Goal: Find specific page/section: Find specific page/section

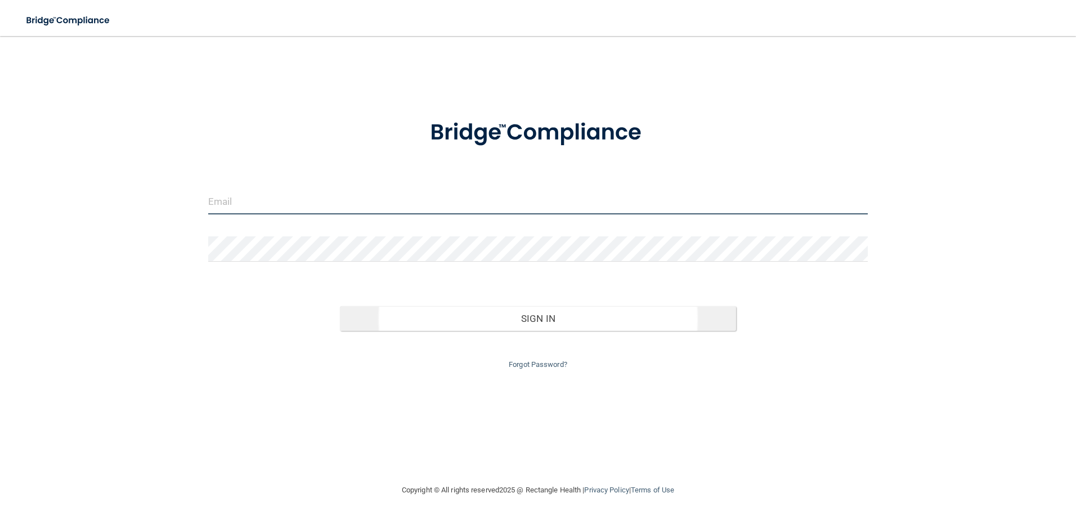
type input "[PERSON_NAME][EMAIL_ADDRESS][DOMAIN_NAME]"
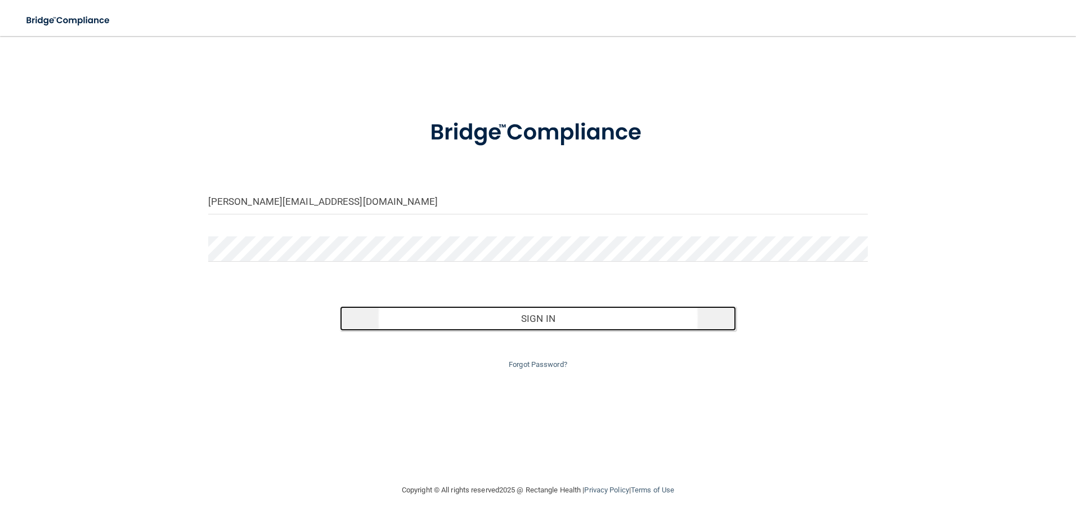
click at [612, 319] on button "Sign In" at bounding box center [538, 318] width 396 height 25
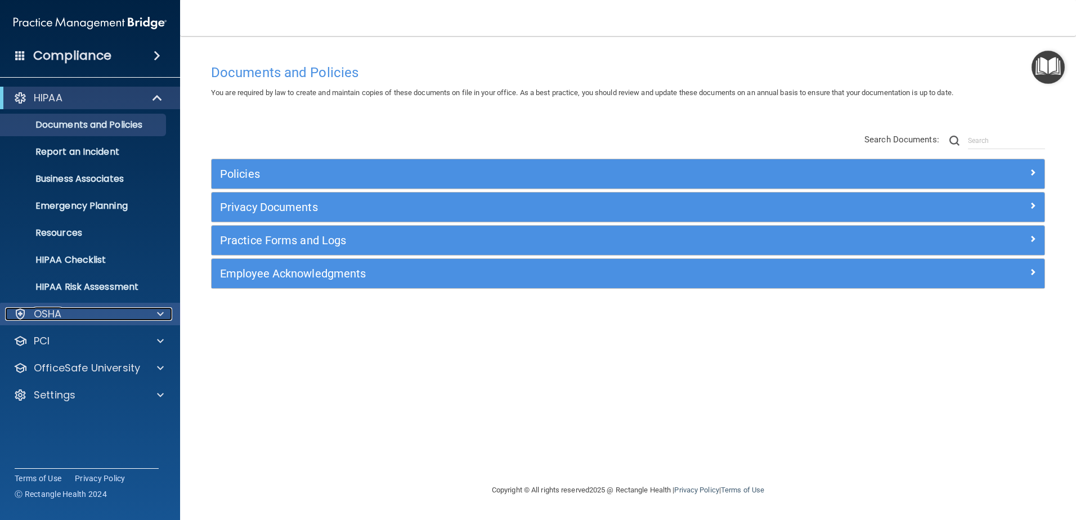
click at [162, 315] on span at bounding box center [160, 314] width 7 height 14
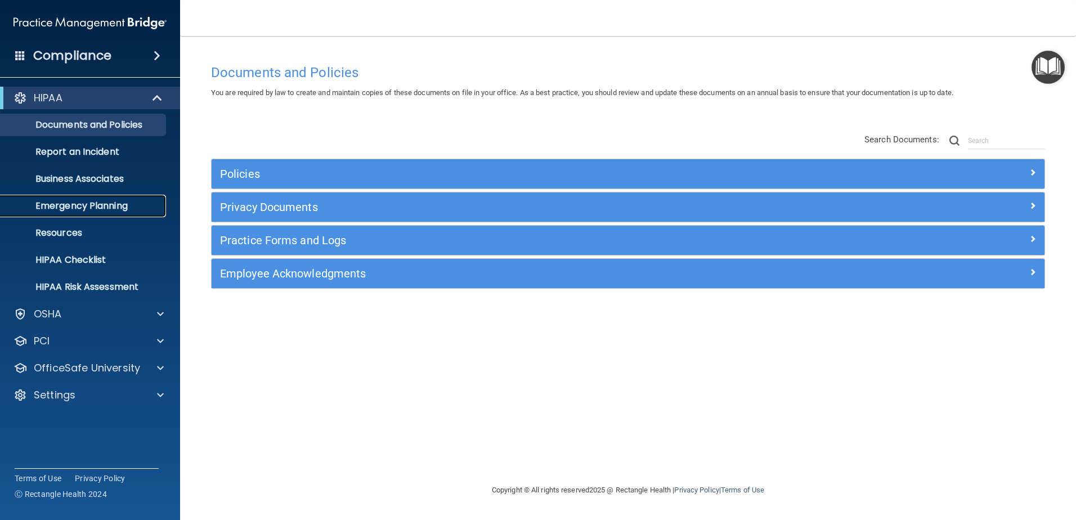
click at [109, 199] on link "Emergency Planning" at bounding box center [77, 206] width 177 height 23
